Goal: Transaction & Acquisition: Purchase product/service

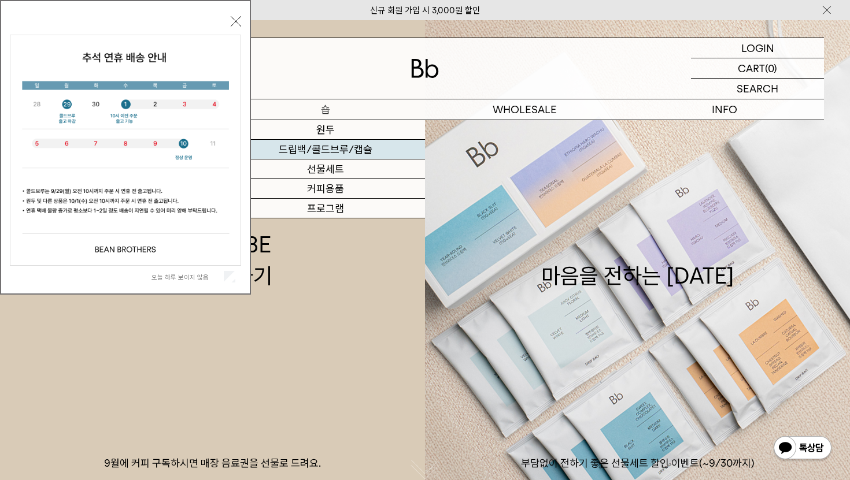
click at [338, 145] on link "드립백/콜드브루/캡슐" at bounding box center [324, 150] width 199 height 20
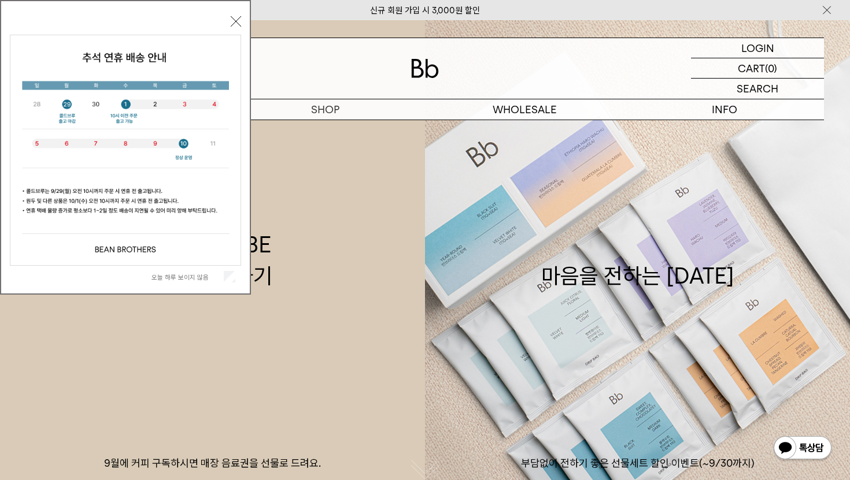
click at [236, 18] on button "닫기" at bounding box center [236, 21] width 10 height 10
